Goal: Information Seeking & Learning: Learn about a topic

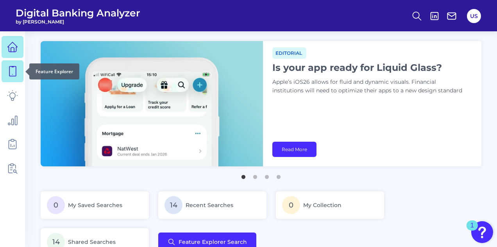
click at [10, 72] on icon at bounding box center [12, 71] width 11 height 11
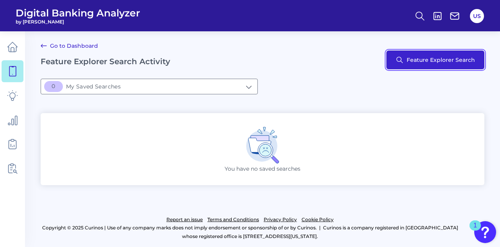
click at [415, 65] on button "Feature Explorer Search" at bounding box center [436, 59] width 98 height 19
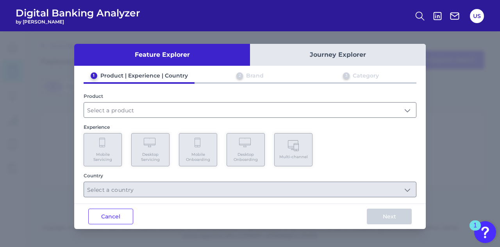
click at [300, 49] on button "Journey Explorer" at bounding box center [338, 55] width 176 height 22
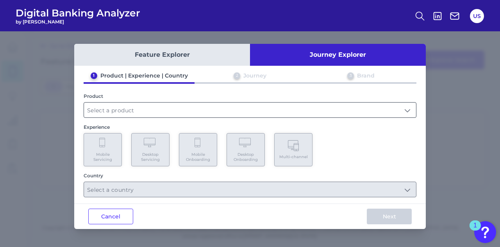
click at [158, 112] on input "text" at bounding box center [250, 109] width 332 height 15
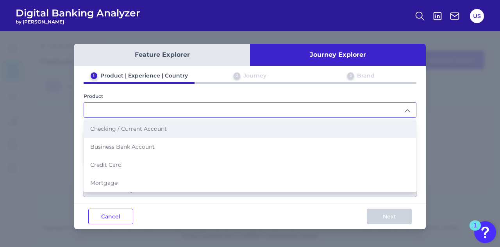
click at [127, 132] on li "Checking / Current Account" at bounding box center [250, 129] width 332 height 18
type input "Checking / Current Account"
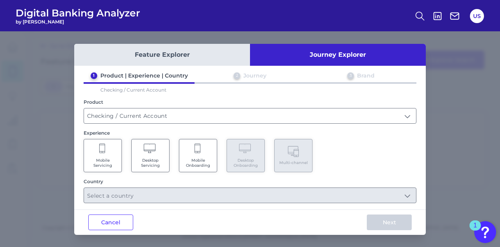
click at [98, 152] on Servicing "Mobile Servicing" at bounding box center [103, 155] width 38 height 33
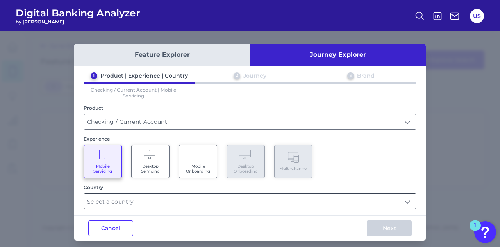
click at [114, 195] on input "text" at bounding box center [250, 200] width 332 height 15
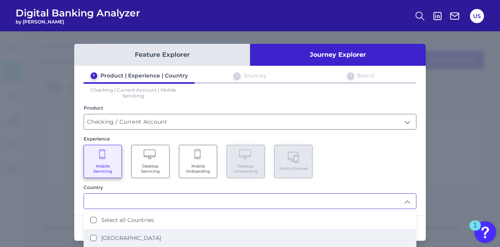
click at [116, 232] on li "[GEOGRAPHIC_DATA]" at bounding box center [250, 238] width 332 height 18
type input "Select all Countries"
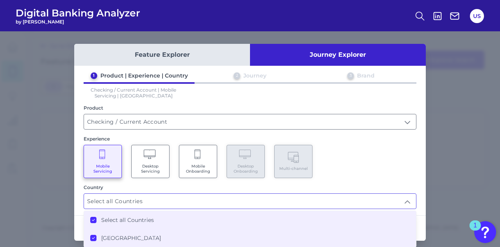
click at [392, 172] on div "Mobile Servicing Desktop Servicing Mobile Onboarding Desktop Onboarding Multi-c…" at bounding box center [250, 161] width 333 height 33
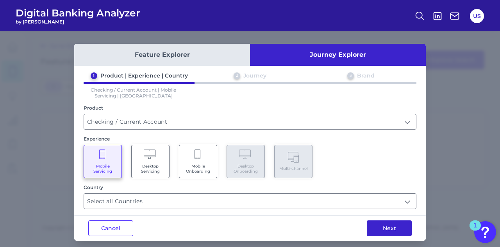
click at [385, 233] on button "Next" at bounding box center [389, 228] width 45 height 16
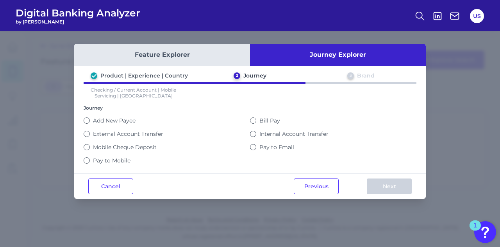
click at [272, 120] on label "Bill Pay" at bounding box center [270, 120] width 21 height 7
click at [256, 120] on button "Bill Pay" at bounding box center [253, 120] width 6 height 6
click at [397, 181] on button "Next" at bounding box center [389, 186] width 45 height 16
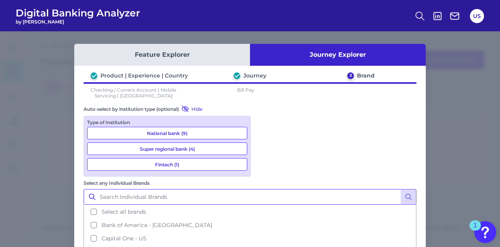
click at [333, 189] on input "Select any Individual Brands" at bounding box center [250, 197] width 333 height 16
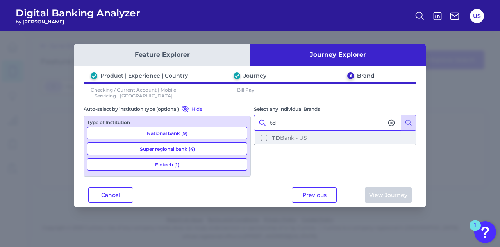
click at [336, 137] on button "TD Bank - US" at bounding box center [335, 137] width 161 height 13
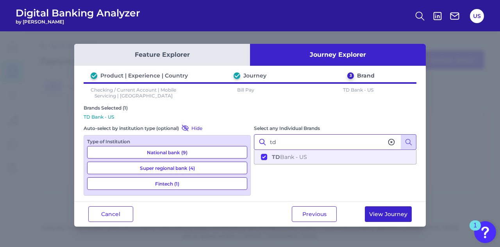
type input "td"
click at [372, 208] on button "View Journey" at bounding box center [388, 214] width 47 height 16
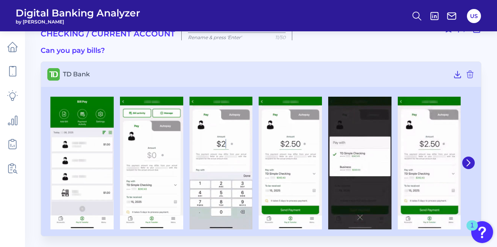
scroll to position [23, 0]
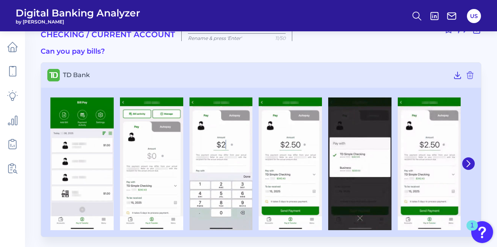
click at [477, 163] on div at bounding box center [261, 164] width 440 height 146
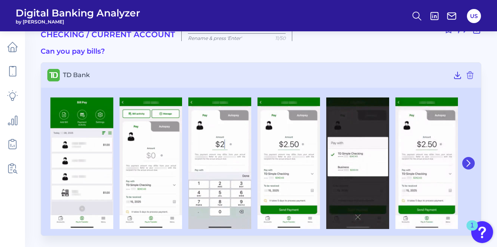
click at [470, 161] on icon at bounding box center [468, 163] width 3 height 6
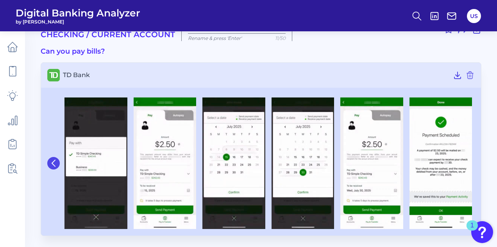
click at [54, 165] on icon at bounding box center [53, 162] width 7 height 7
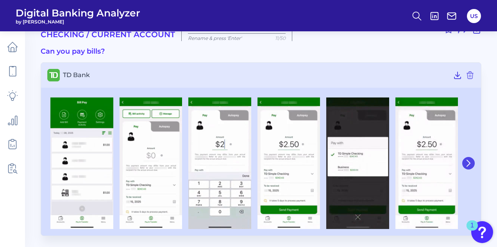
click at [469, 160] on icon at bounding box center [468, 162] width 7 height 7
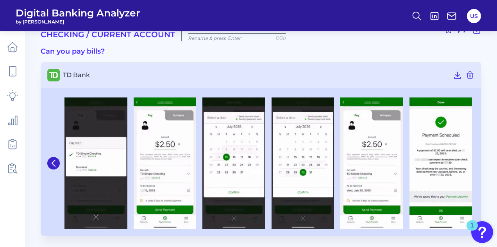
click at [387, 44] on div "Mobile Servicing Checking / Current Account [DATE] Rename & press 'Enter' 11/50…" at bounding box center [261, 126] width 441 height 217
